Goal: Task Accomplishment & Management: Manage account settings

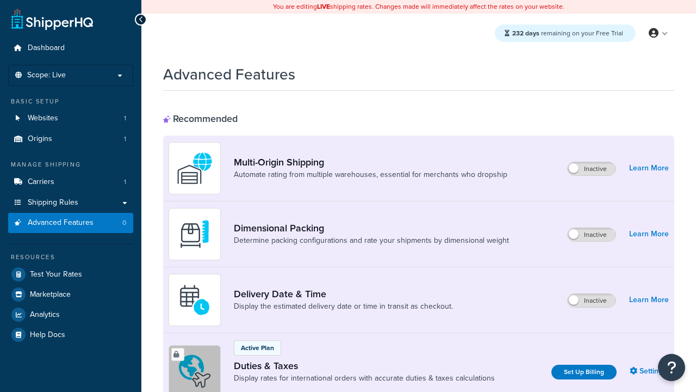
scroll to position [353, 0]
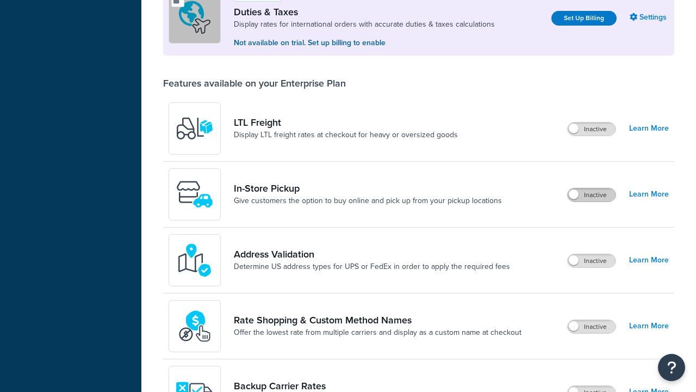
click at [592, 196] on label "Inactive" at bounding box center [592, 194] width 48 height 13
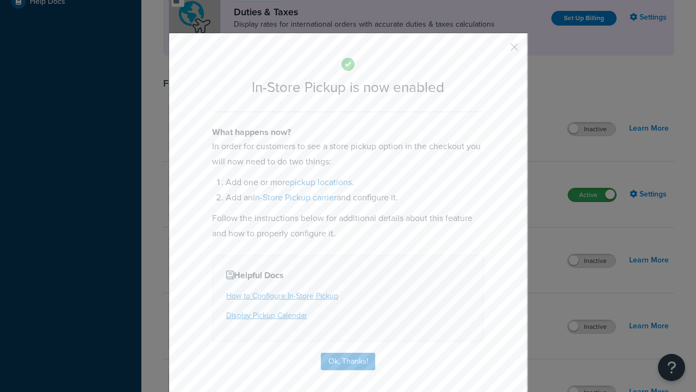
scroll to position [0, 0]
click at [498, 49] on button "button" at bounding box center [498, 50] width 3 height 3
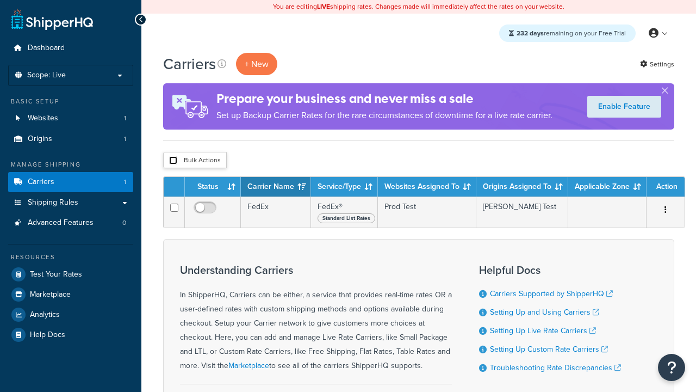
click at [173, 161] on input "checkbox" at bounding box center [173, 160] width 8 height 8
checkbox input "true"
click at [0, 0] on button "Delete" at bounding box center [0, 0] width 0 height 0
